Goal: Information Seeking & Learning: Understand process/instructions

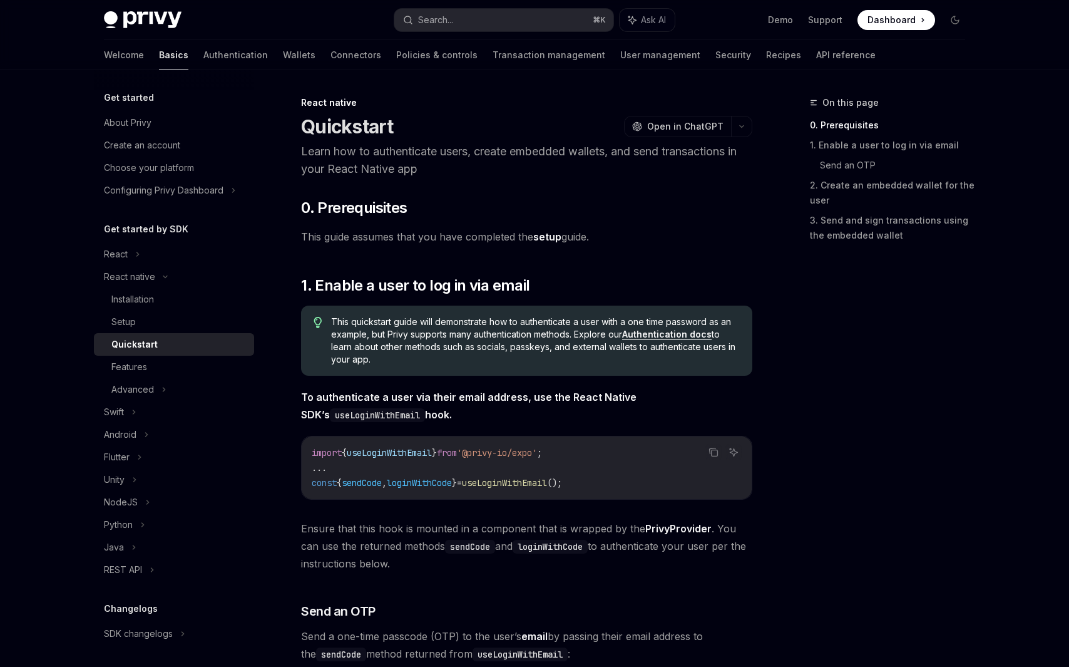
click at [545, 234] on link "setup" at bounding box center [547, 236] width 28 height 13
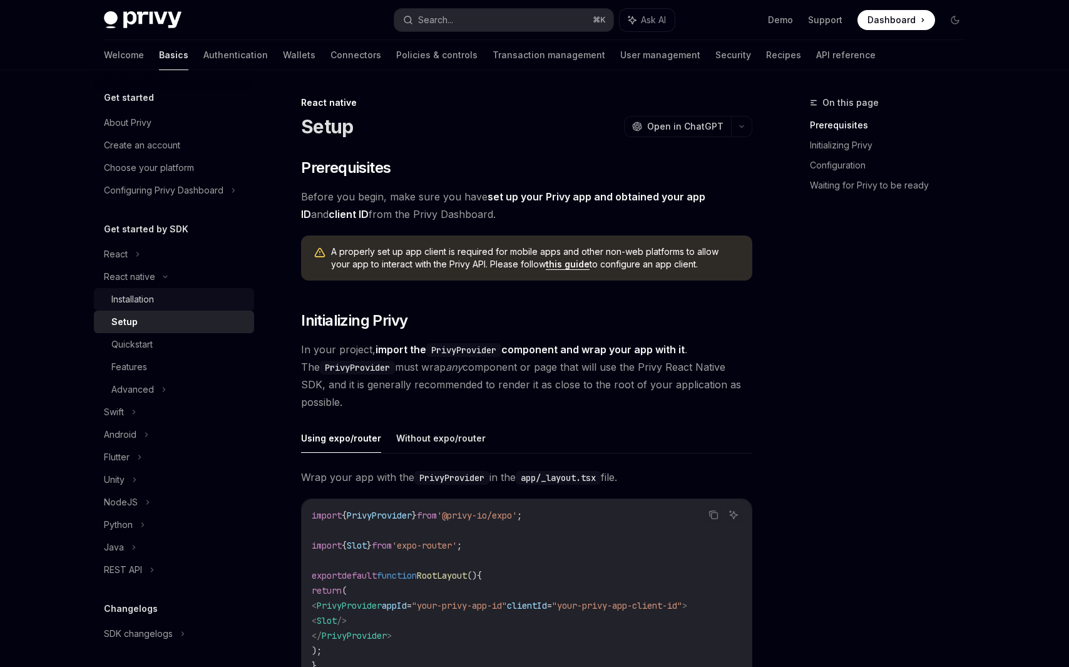
click at [185, 292] on div "Installation" at bounding box center [178, 299] width 135 height 15
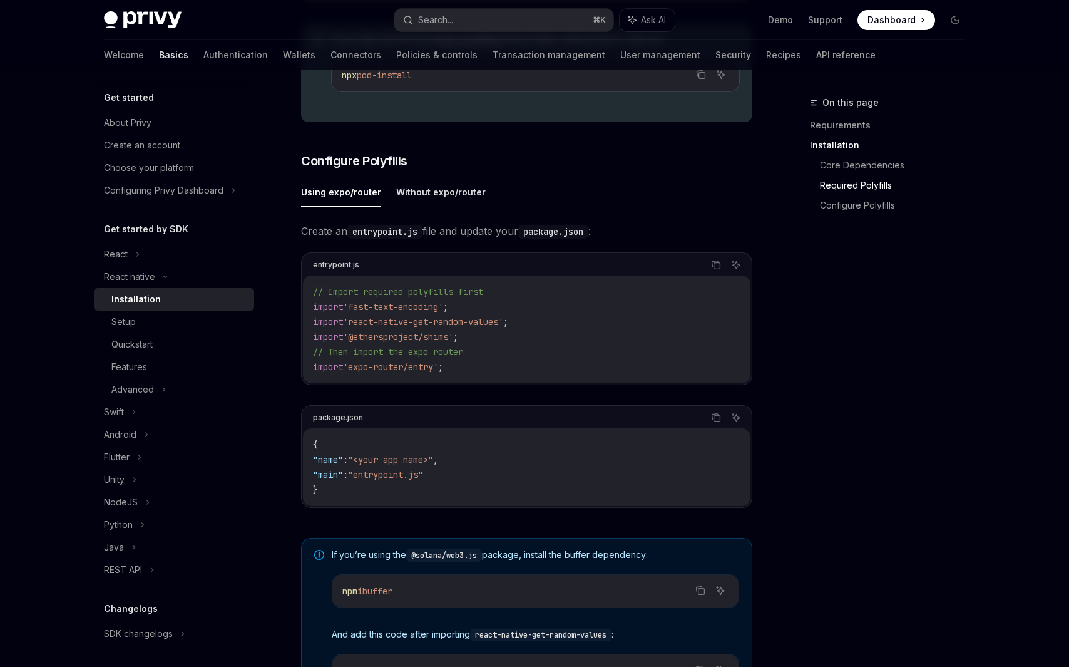
scroll to position [764, 0]
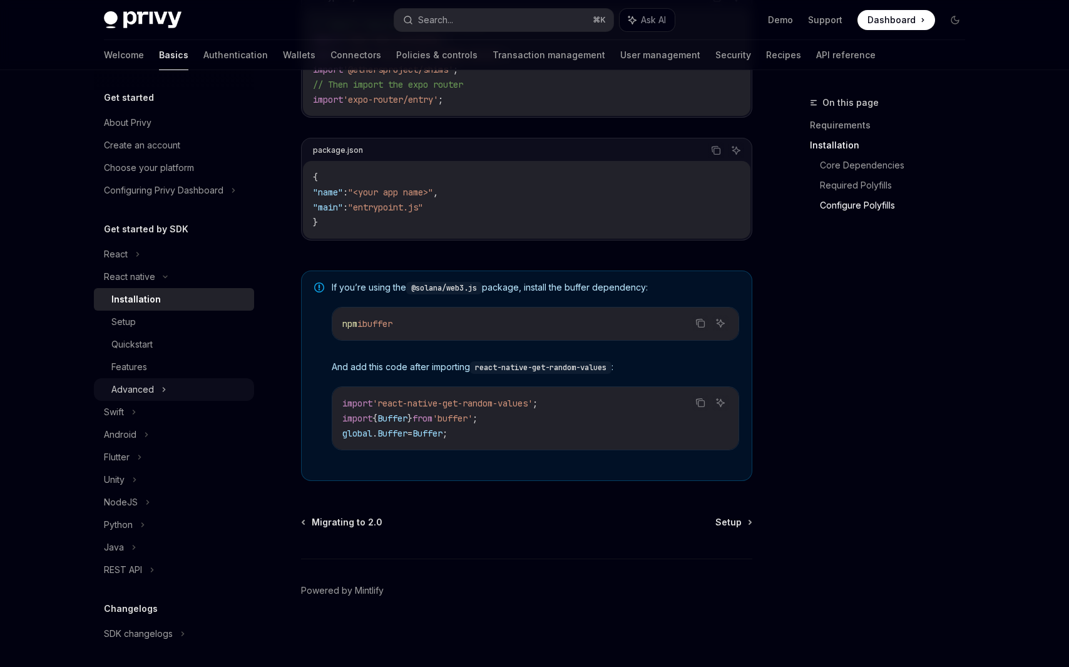
click at [175, 392] on div "Advanced" at bounding box center [174, 389] width 160 height 23
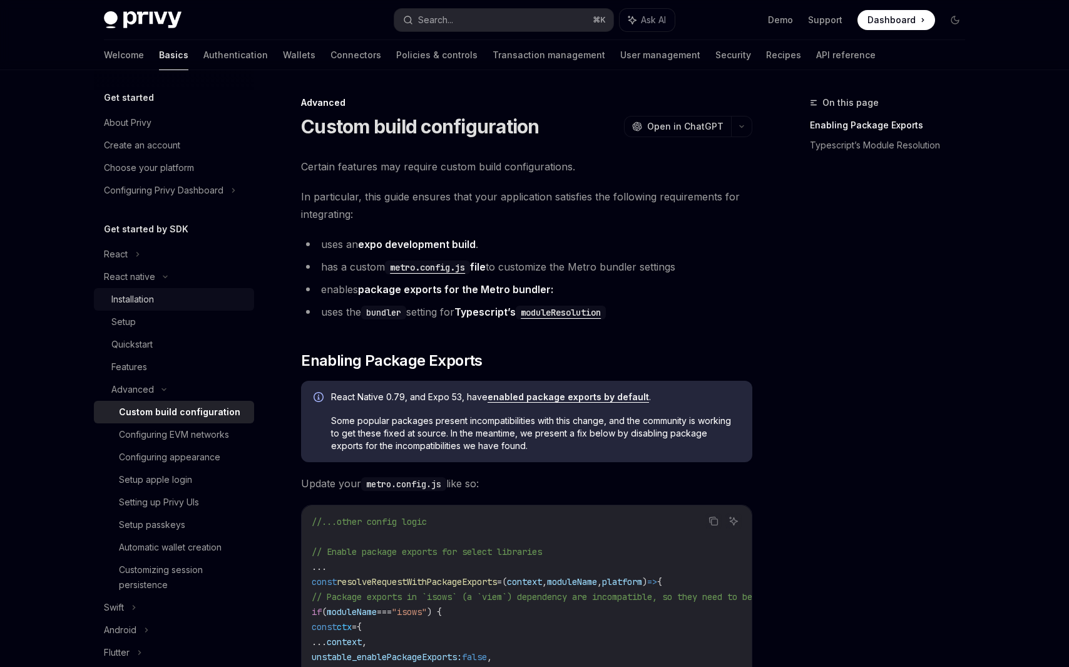
click at [167, 300] on div "Installation" at bounding box center [178, 299] width 135 height 15
type textarea "*"
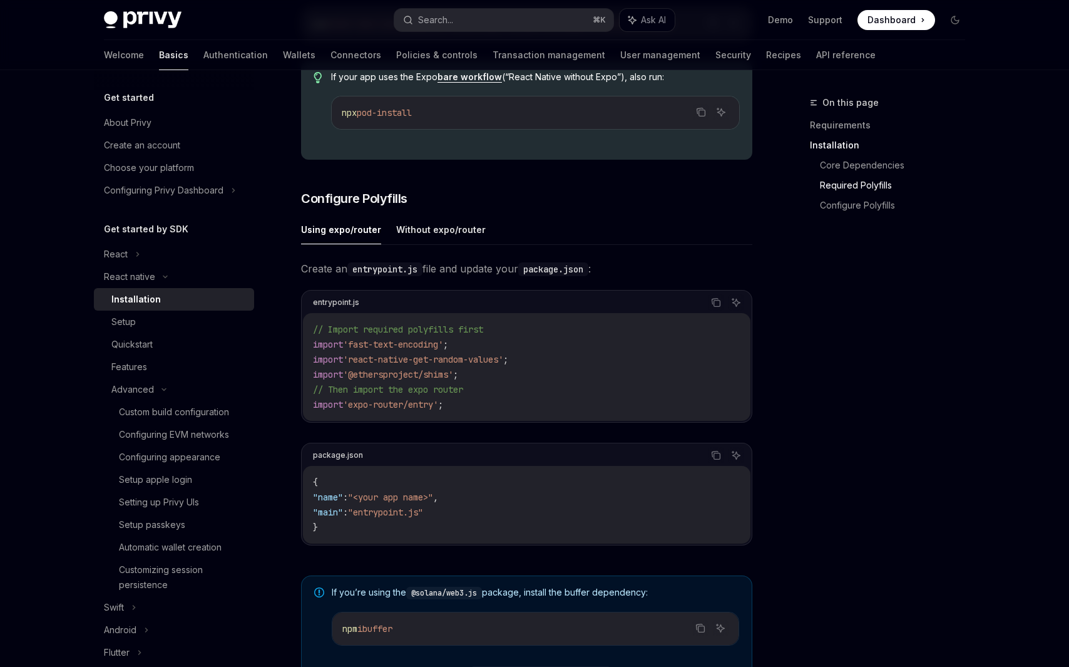
scroll to position [459, 0]
